Goal: Task Accomplishment & Management: Complete application form

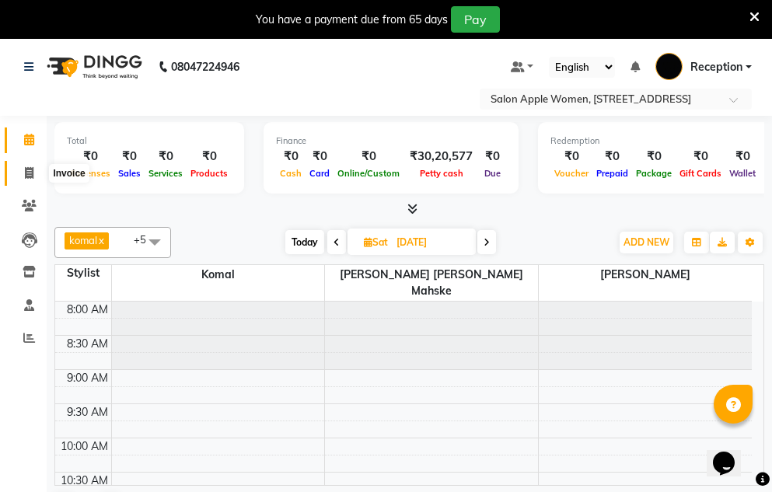
click at [28, 169] on icon at bounding box center [29, 173] width 9 height 12
select select "586"
select select "service"
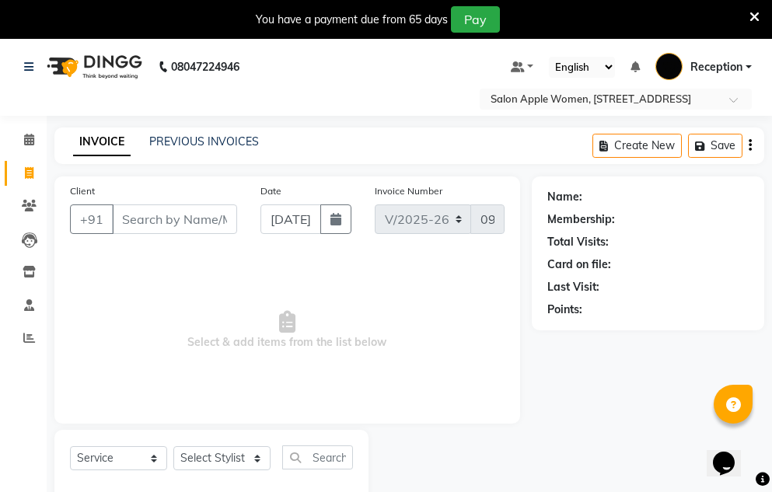
click at [185, 227] on input "Client" at bounding box center [174, 219] width 125 height 30
type input "9529168142"
click at [194, 220] on span "Add Client" at bounding box center [196, 219] width 61 height 16
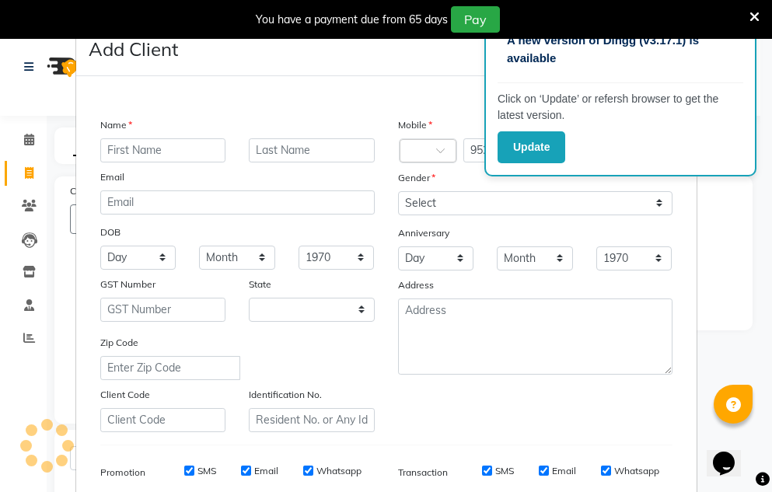
select select "22"
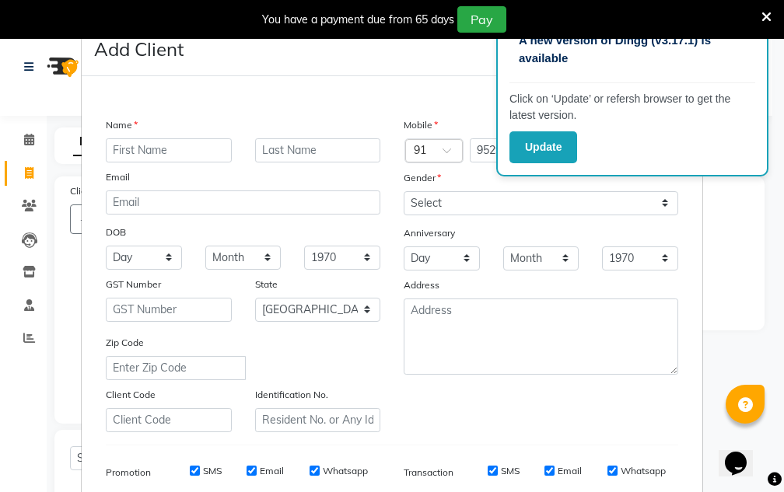
click at [32, 141] on ngb-modal-window "Add Client Generate Dummy Number Name Email DOB Day 01 02 03 04 05 06 07 08 09 …" at bounding box center [392, 246] width 784 height 492
click at [169, 142] on input "text" at bounding box center [169, 150] width 126 height 24
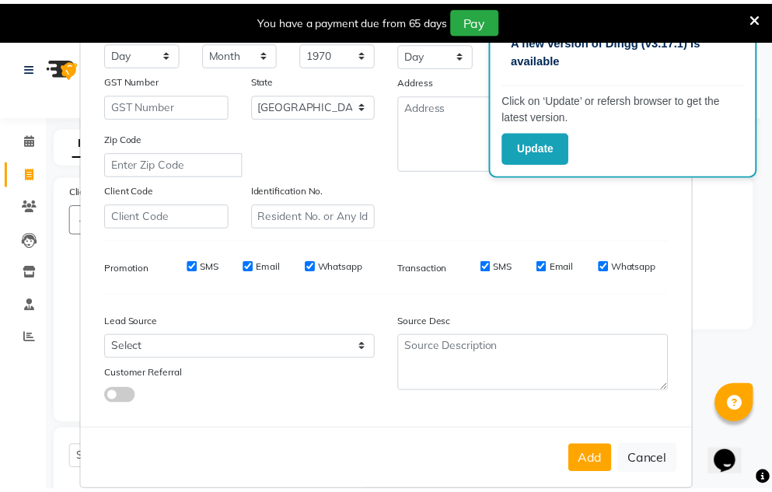
scroll to position [225, 0]
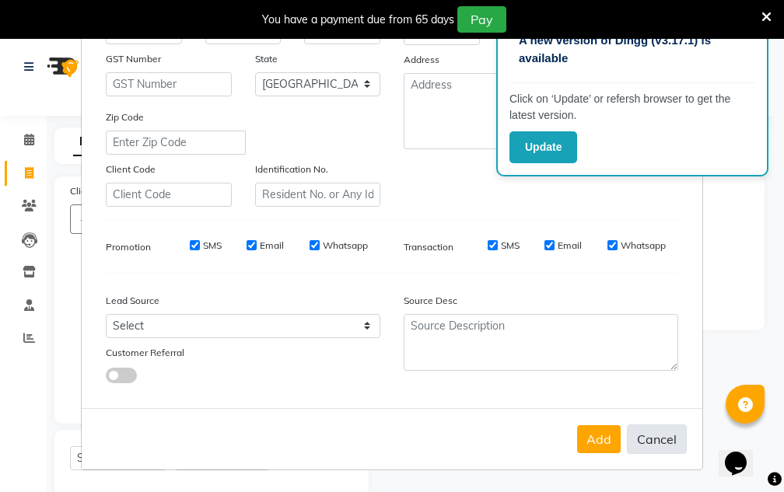
type input "man"
click at [655, 437] on button "Cancel" at bounding box center [657, 439] width 60 height 30
select select
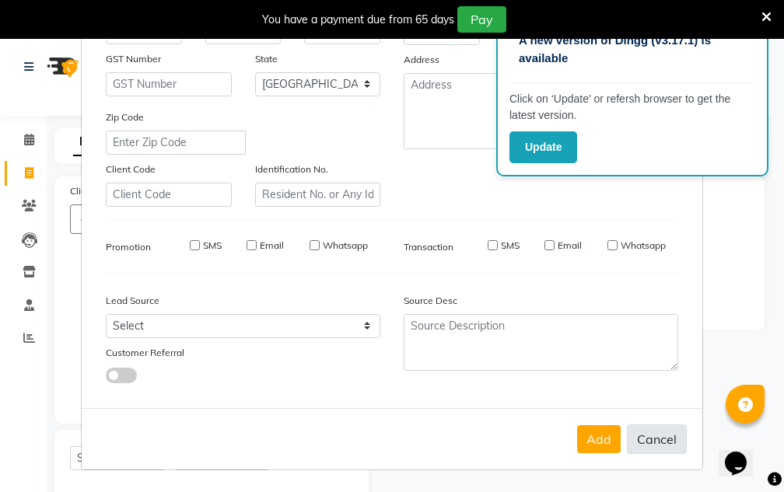
select select "null"
select select
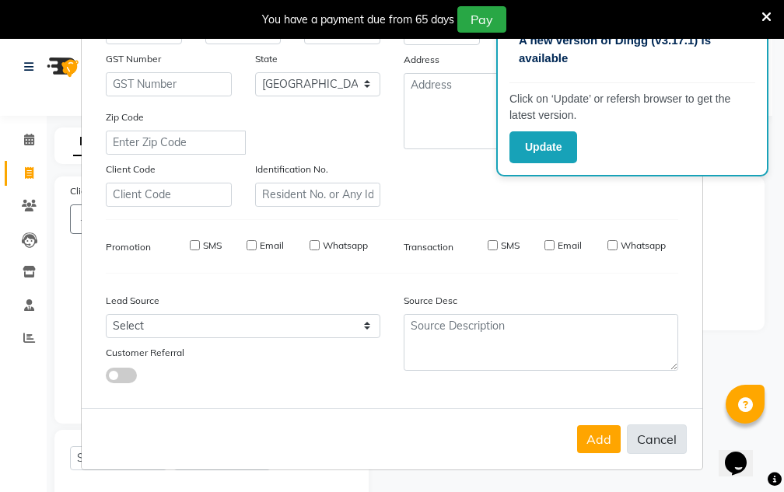
checkbox input "false"
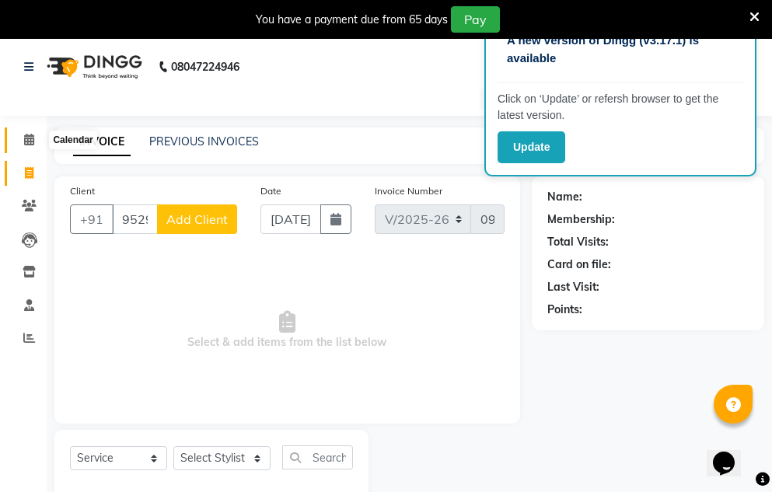
click at [37, 138] on span at bounding box center [29, 140] width 27 height 18
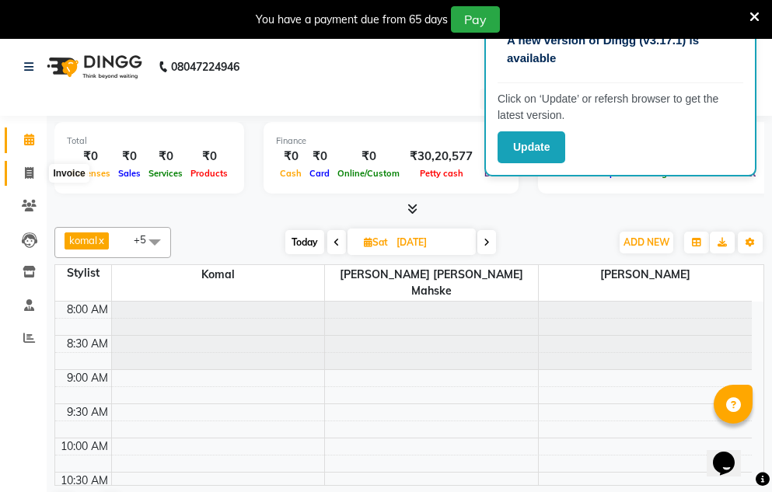
drag, startPoint x: 26, startPoint y: 167, endPoint x: 36, endPoint y: 179, distance: 14.9
click at [26, 169] on icon at bounding box center [29, 173] width 9 height 12
select select "service"
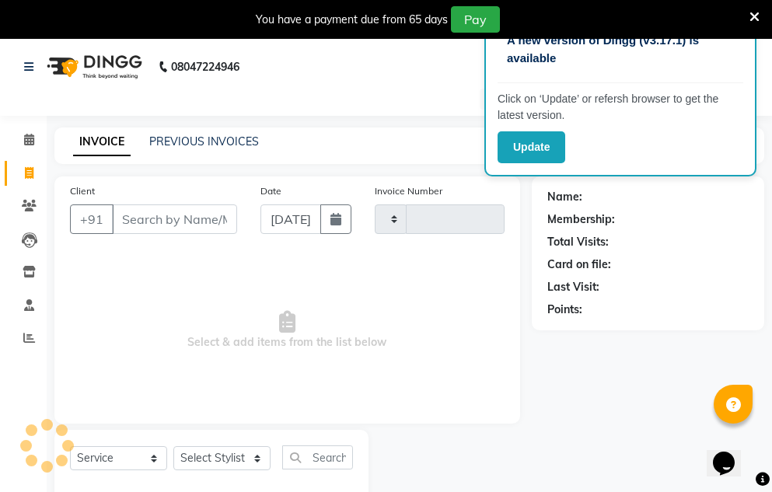
type input "0950"
select select "586"
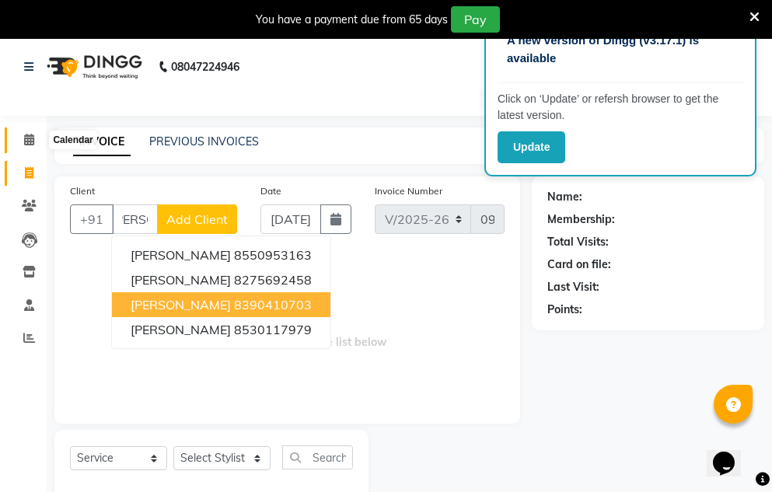
type input "[PERSON_NAME]"
click at [19, 141] on span at bounding box center [29, 140] width 27 height 18
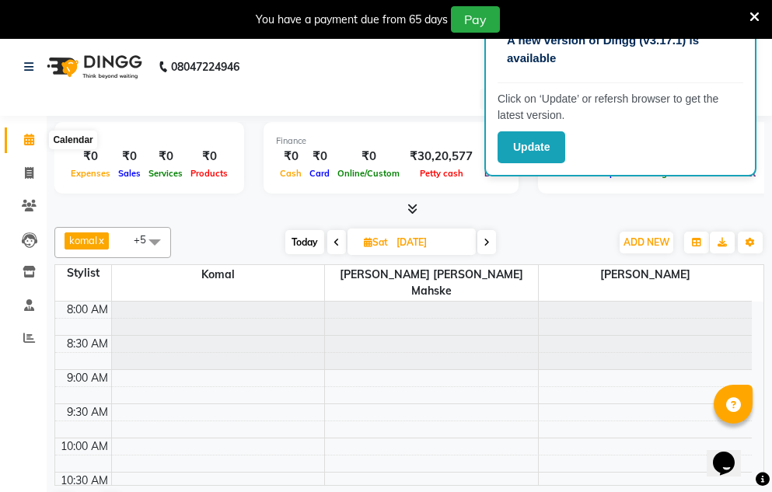
click at [34, 143] on icon at bounding box center [29, 140] width 10 height 12
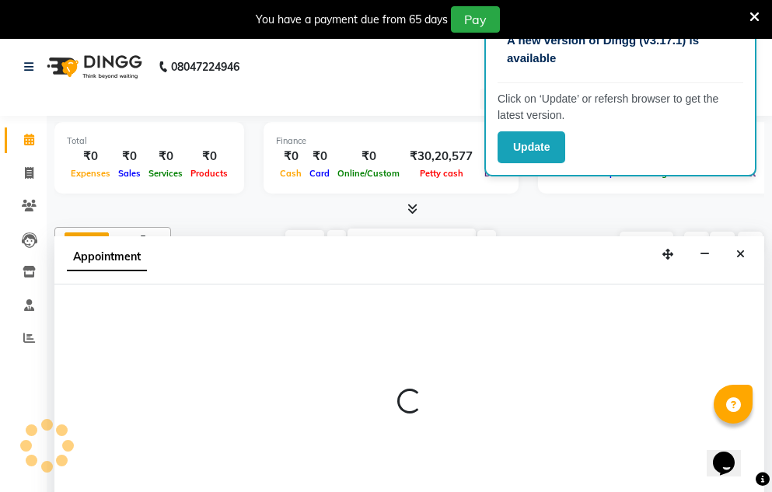
scroll to position [40, 0]
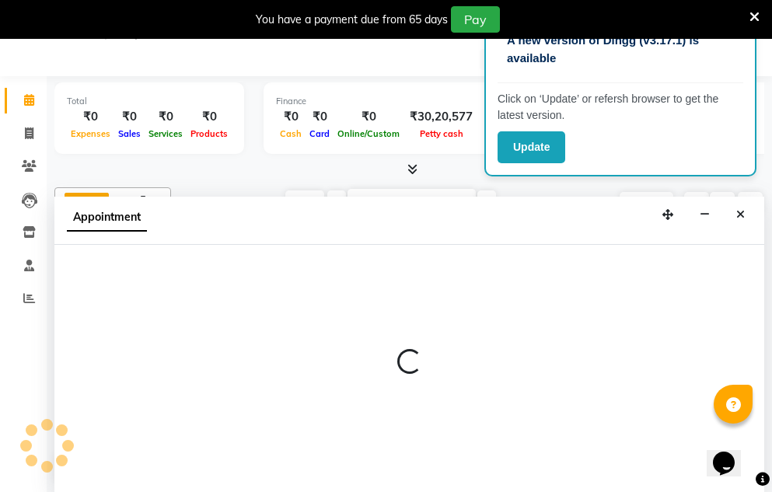
select select "35055"
select select "tentative"
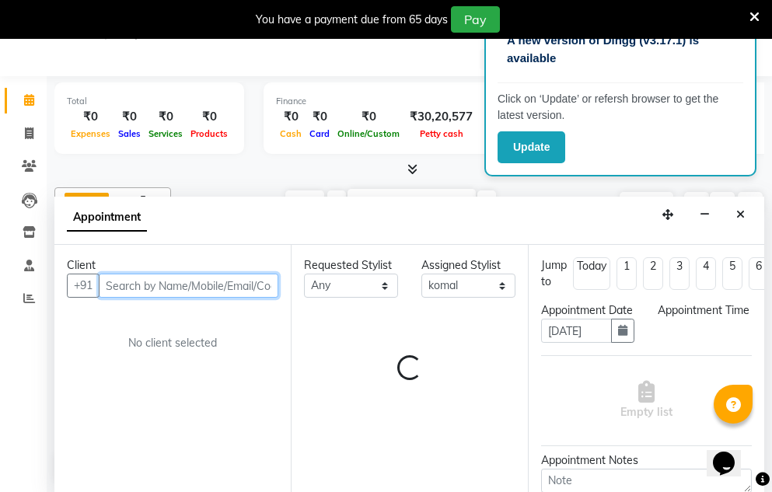
select select "555"
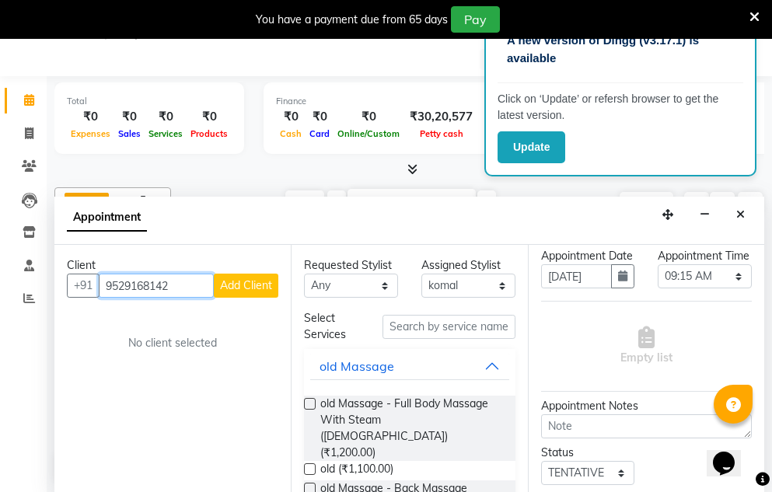
scroll to position [204, 0]
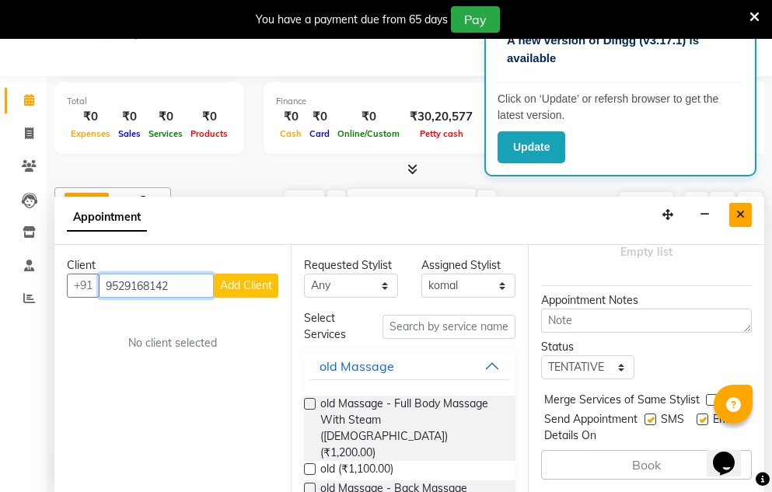
type input "9529168142"
click at [732, 211] on button "Close" at bounding box center [740, 215] width 23 height 24
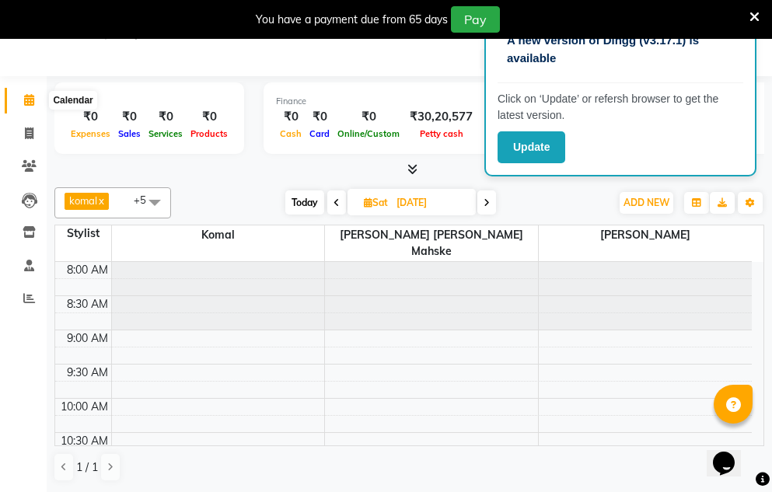
click at [33, 96] on icon at bounding box center [29, 100] width 10 height 12
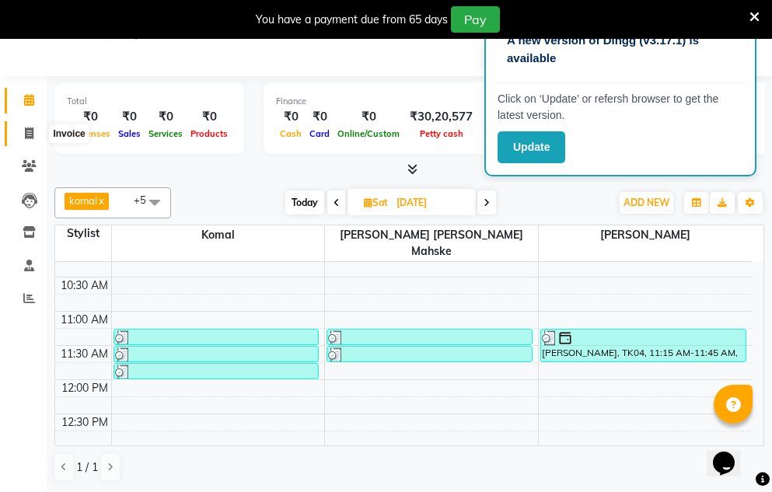
click at [28, 138] on icon at bounding box center [29, 133] width 9 height 12
select select "586"
select select "service"
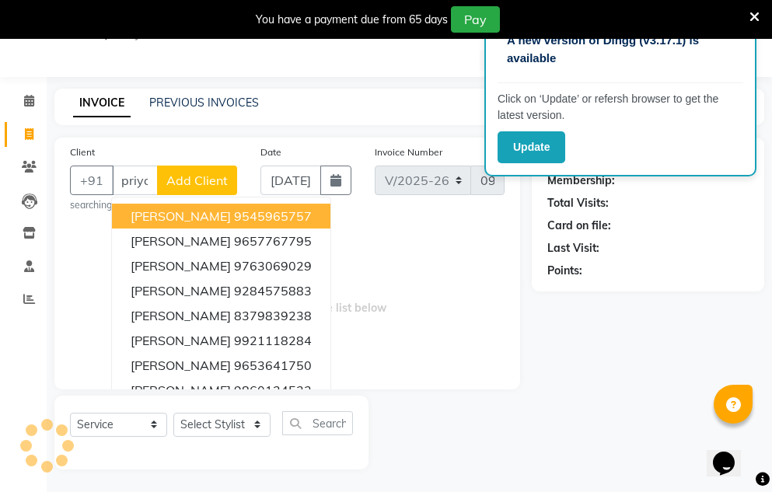
scroll to position [0, 17]
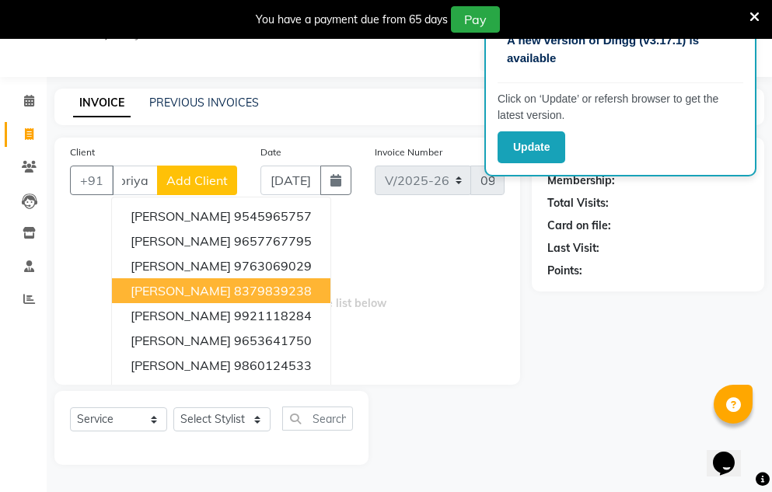
click at [165, 285] on span "[PERSON_NAME]" at bounding box center [181, 291] width 100 height 16
type input "8379839238"
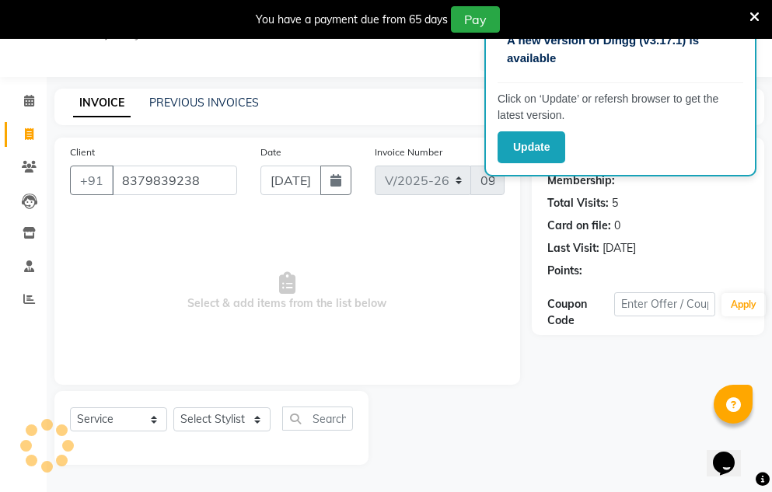
select select "1: Object"
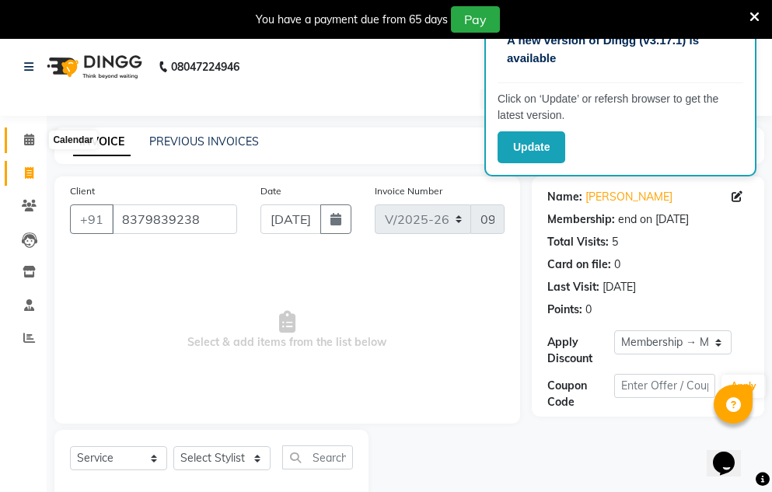
click at [28, 136] on icon at bounding box center [29, 140] width 10 height 12
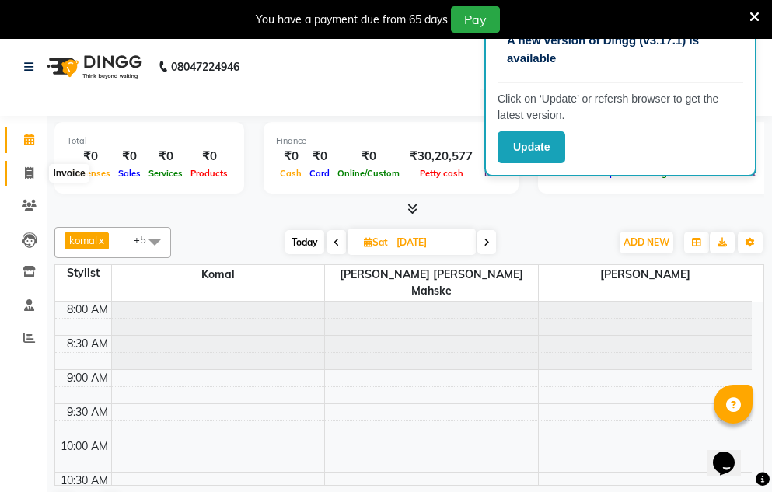
click at [34, 173] on span at bounding box center [29, 174] width 27 height 18
select select "586"
select select "service"
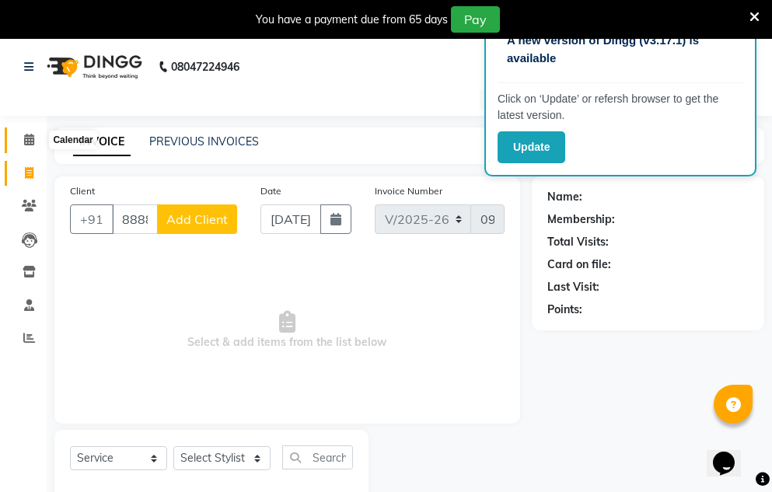
type input "8888053475"
click at [40, 138] on span at bounding box center [29, 140] width 27 height 18
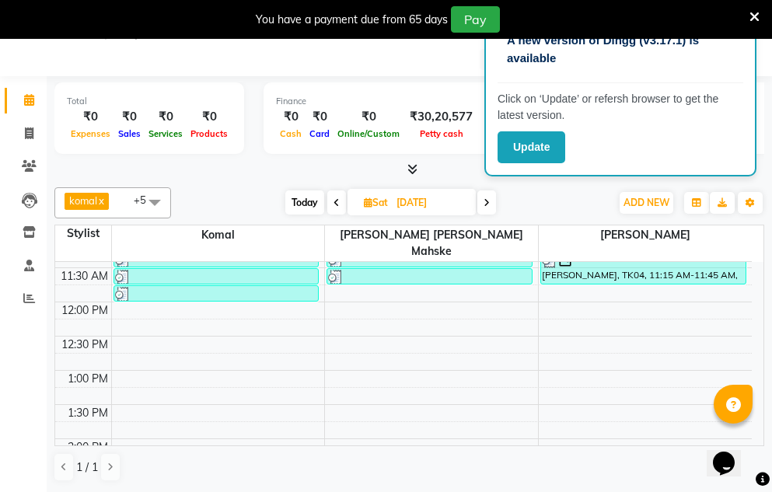
scroll to position [155, 0]
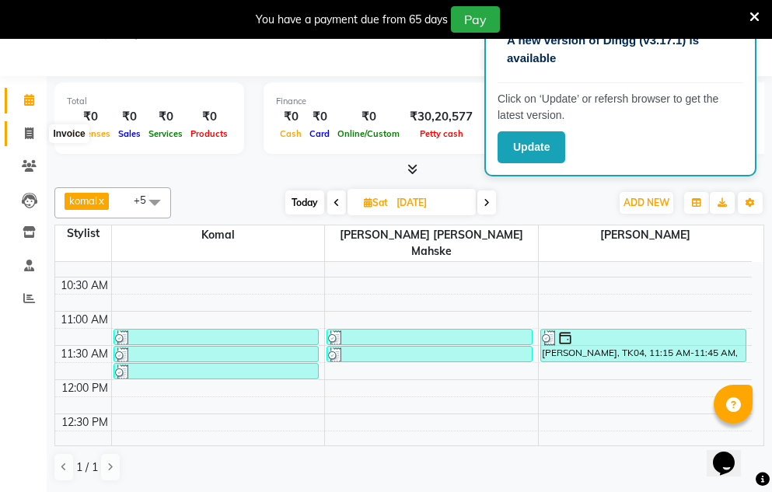
click at [32, 127] on icon at bounding box center [29, 133] width 9 height 12
select select "586"
select select "service"
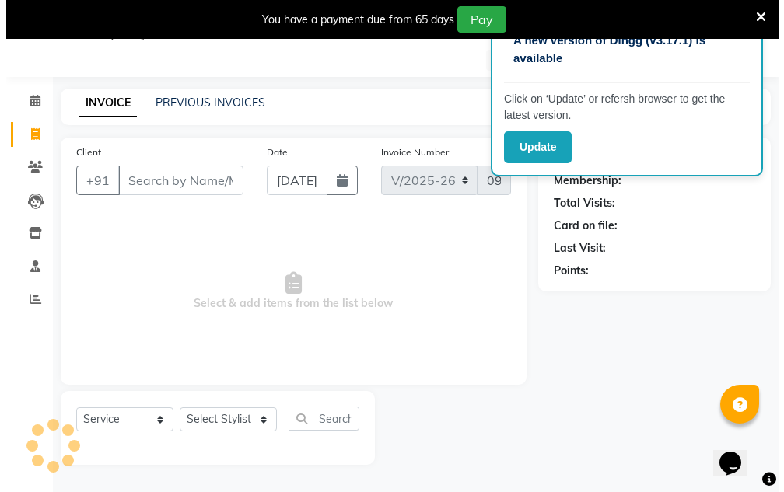
scroll to position [39, 0]
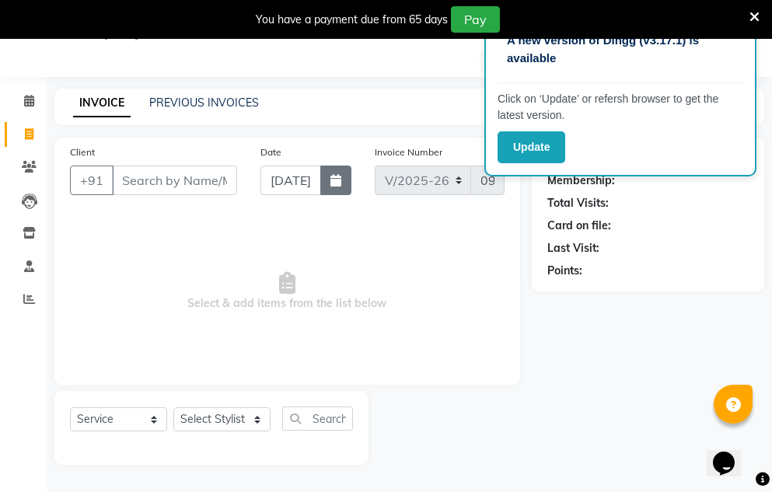
click at [345, 182] on button "button" at bounding box center [335, 181] width 31 height 30
select select "9"
select select "2025"
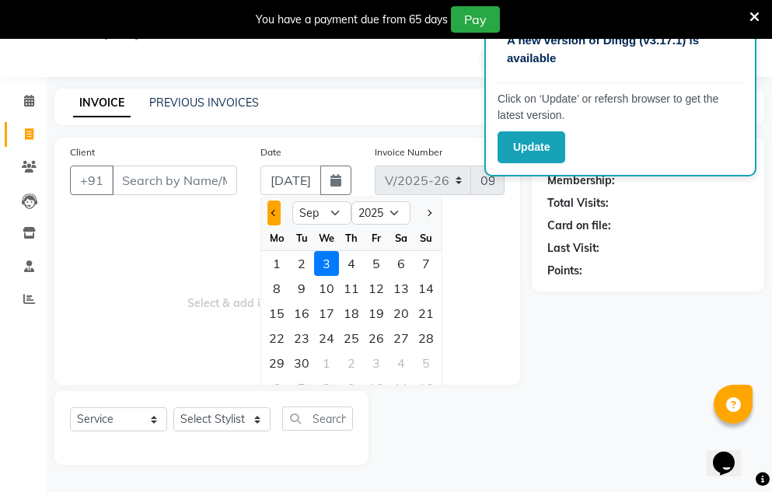
click at [275, 221] on button "Previous month" at bounding box center [273, 213] width 13 height 25
select select "8"
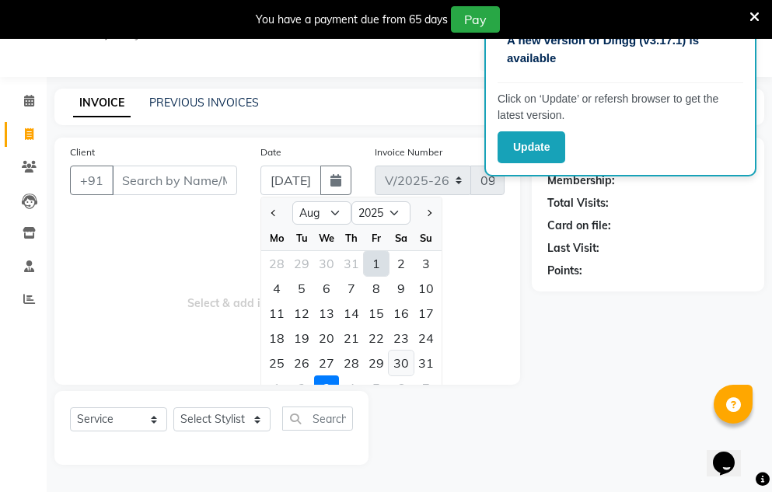
click at [398, 368] on div "30" at bounding box center [401, 363] width 25 height 25
type input "[DATE]"
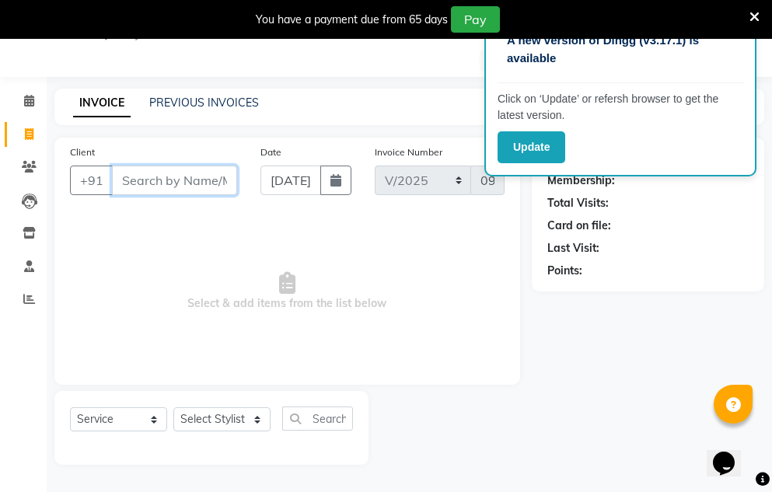
click at [149, 183] on input "Client" at bounding box center [174, 181] width 125 height 30
type input "8668596980"
click at [204, 185] on span "Add Client" at bounding box center [196, 181] width 61 height 16
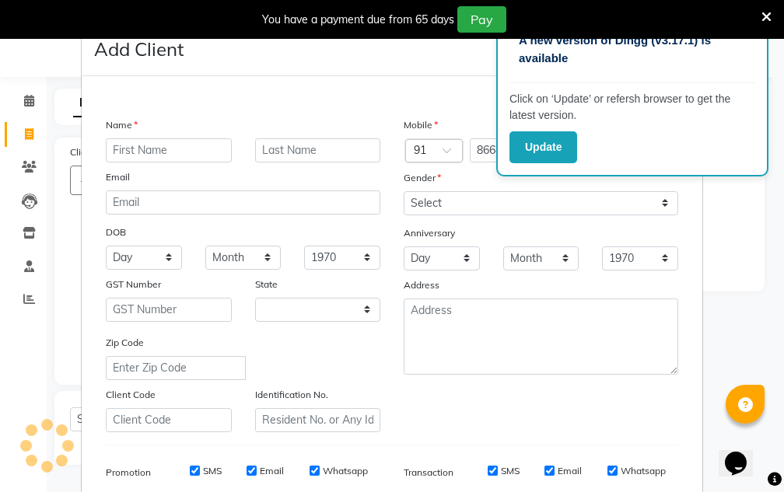
select select "22"
type input "[PERSON_NAME]"
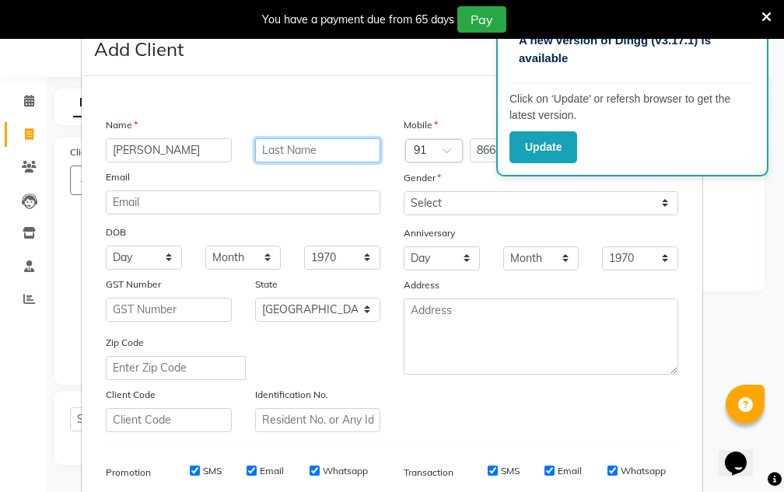
click at [271, 146] on input "text" at bounding box center [318, 150] width 126 height 24
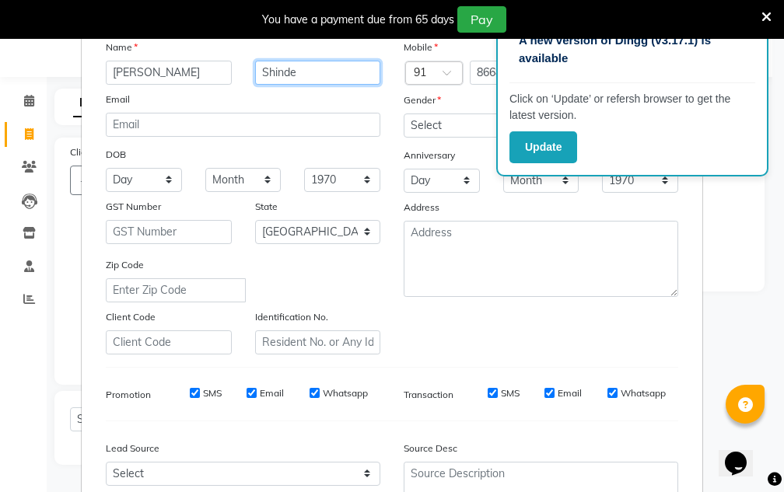
type input "Shinde"
click at [470, 127] on select "Select [DEMOGRAPHIC_DATA] [DEMOGRAPHIC_DATA] Other Prefer Not To Say" at bounding box center [540, 126] width 274 height 24
select select "[DEMOGRAPHIC_DATA]"
click at [403, 114] on select "Select [DEMOGRAPHIC_DATA] [DEMOGRAPHIC_DATA] Other Prefer Not To Say" at bounding box center [540, 126] width 274 height 24
click at [468, 187] on select "Day 01 02 03 04 05 06 07 08 09 10 11 12 13 14 15 16 17 18 19 20 21 22 23 24 25 …" at bounding box center [441, 181] width 76 height 24
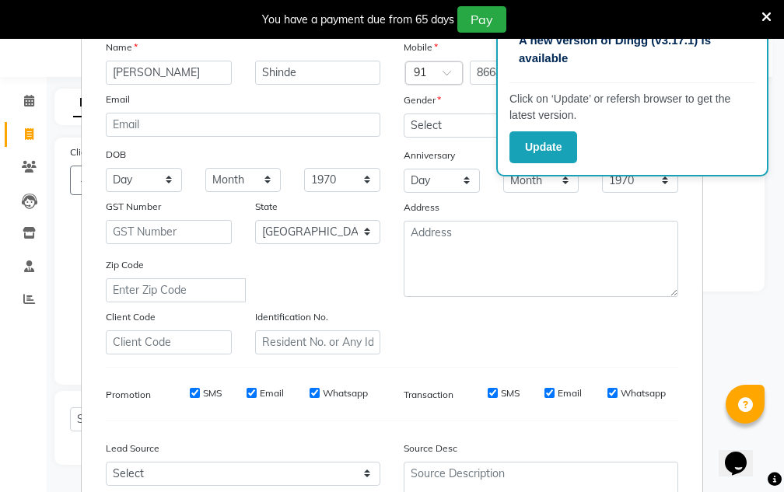
click at [460, 155] on div "Anniversary" at bounding box center [541, 156] width 298 height 25
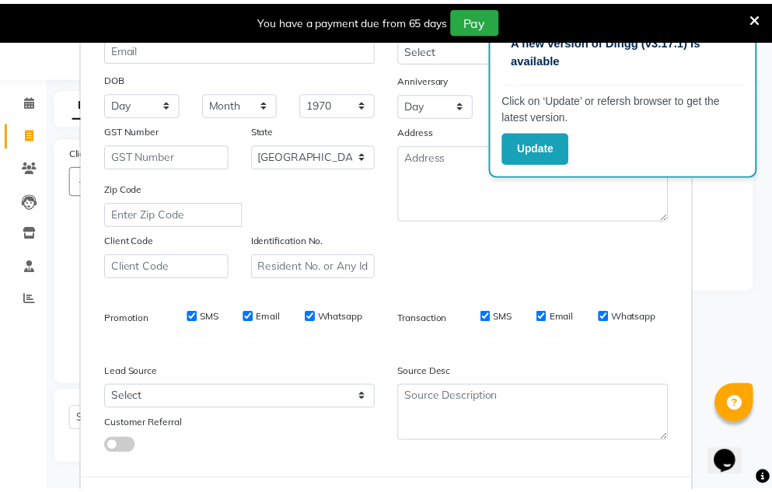
scroll to position [225, 0]
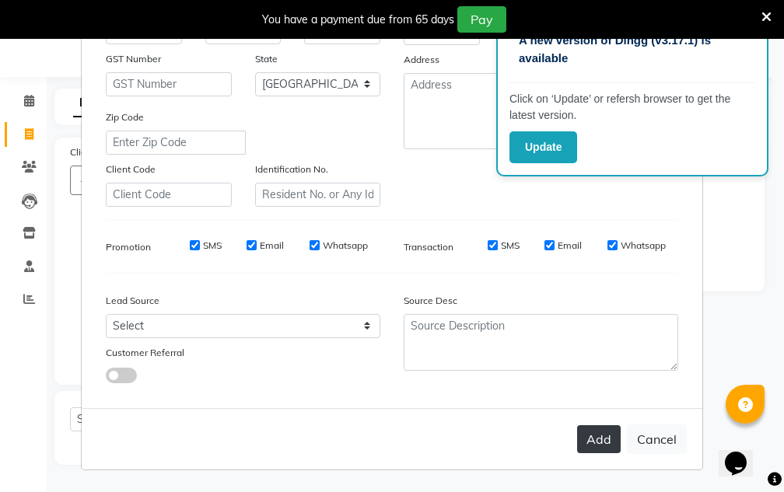
click at [601, 441] on button "Add" at bounding box center [599, 439] width 44 height 28
select select
select select "null"
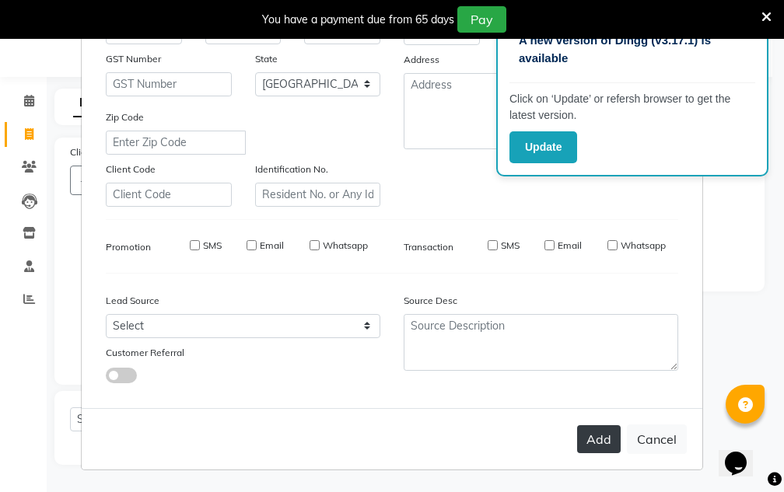
select select
checkbox input "false"
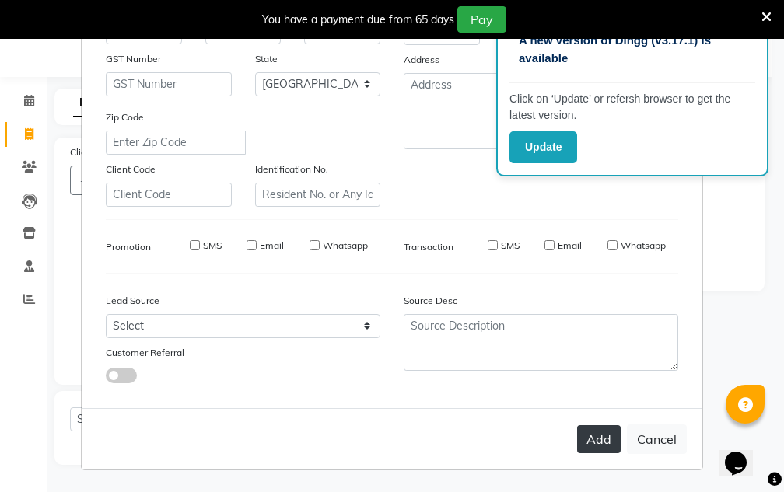
checkbox input "false"
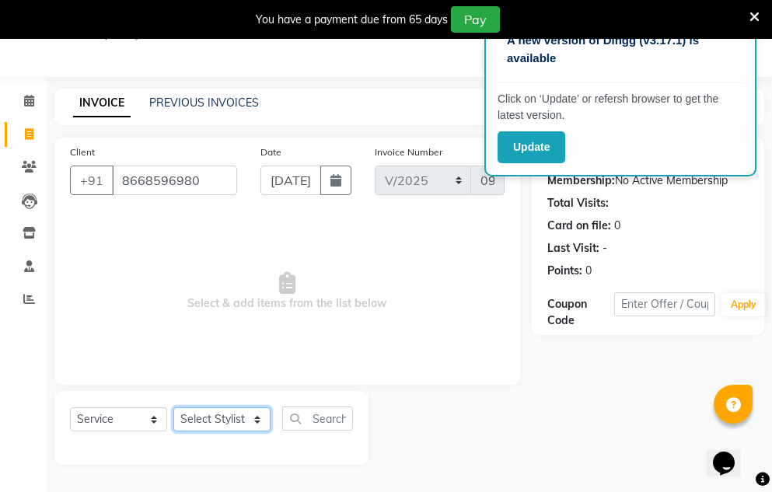
click at [220, 426] on select "Select Stylist [PERSON_NAME] [PERSON_NAME] mahske Archana [PERSON_NAME] [PERSON…" at bounding box center [221, 419] width 97 height 24
select select "63477"
click at [173, 407] on select "Select Stylist [PERSON_NAME] [PERSON_NAME] mahske Archana [PERSON_NAME] [PERSON…" at bounding box center [221, 419] width 97 height 24
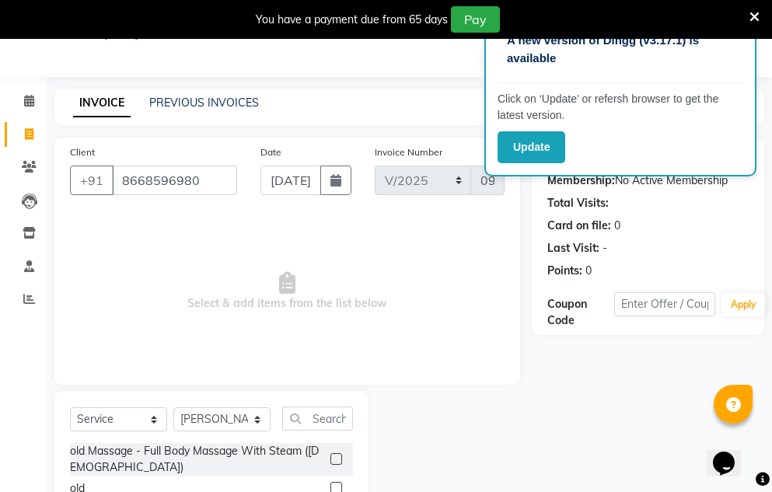
click at [39, 154] on li "Clients" at bounding box center [23, 167] width 47 height 33
click at [755, 11] on icon at bounding box center [754, 17] width 10 height 14
